Goal: Use online tool/utility

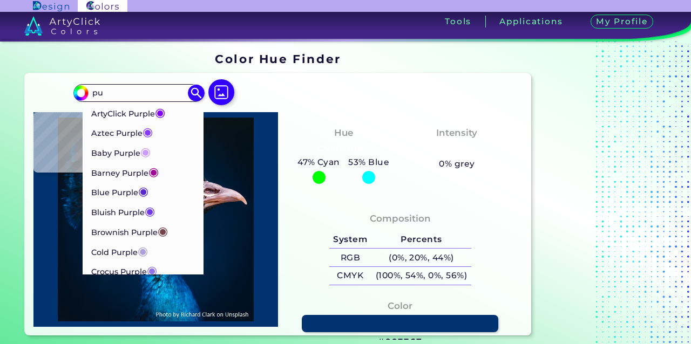
type input "p"
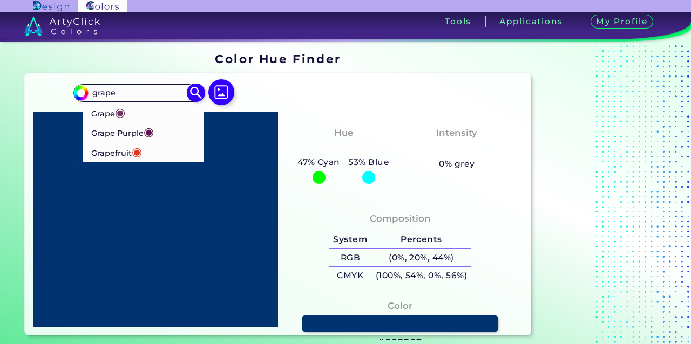
click at [150, 94] on input "grape" at bounding box center [139, 93] width 100 height 15
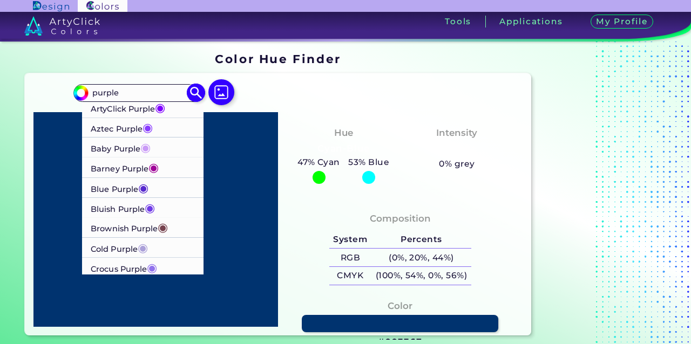
type input "purple"
click at [143, 128] on span "◉" at bounding box center [148, 127] width 10 height 14
type input "#893bff"
type input "#893BFF"
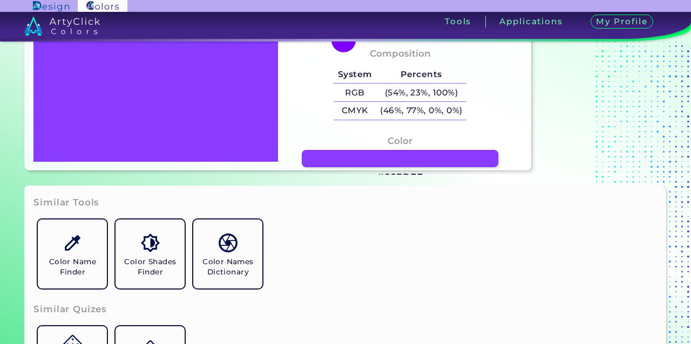
scroll to position [55, 0]
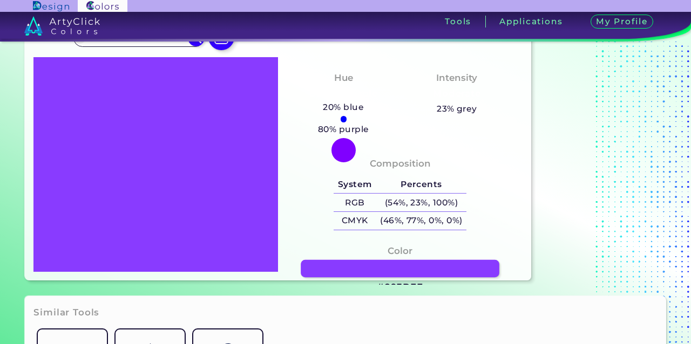
click at [349, 265] on link at bounding box center [400, 268] width 199 height 17
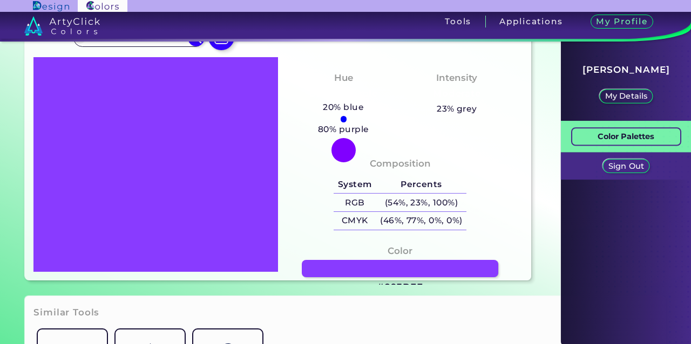
click at [624, 134] on p "Color Palettes" at bounding box center [626, 136] width 57 height 13
